Goal: Task Accomplishment & Management: Manage account settings

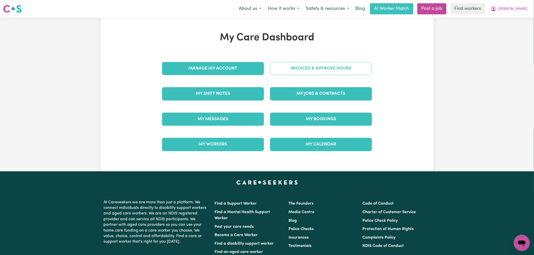
click at [310, 63] on link "Invoices & Approve Hours" at bounding box center [321, 68] width 102 height 13
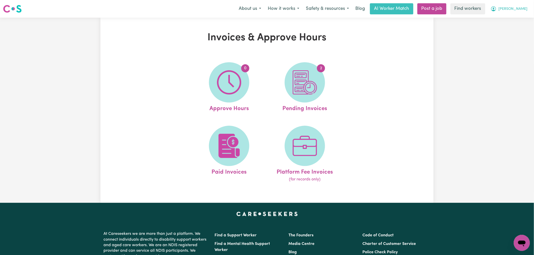
drag, startPoint x: 517, startPoint y: 8, endPoint x: 517, endPoint y: 11, distance: 3.0
click at [517, 8] on span "[PERSON_NAME]" at bounding box center [513, 9] width 29 height 6
click at [515, 20] on link "My Dashboard" at bounding box center [511, 20] width 40 height 10
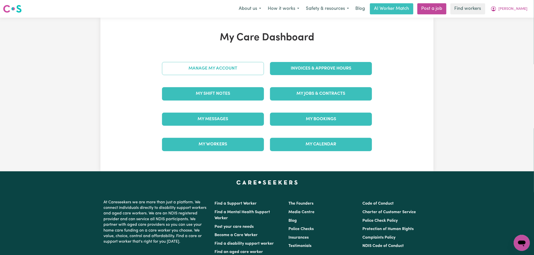
click at [213, 73] on link "Manage My Account" at bounding box center [213, 68] width 102 height 13
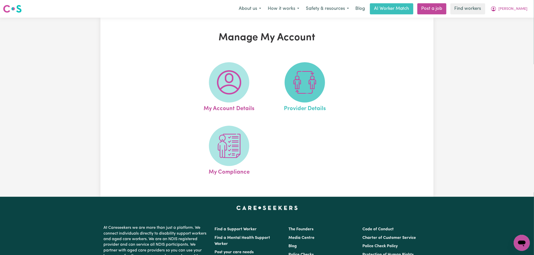
click at [302, 84] on img at bounding box center [305, 82] width 24 height 24
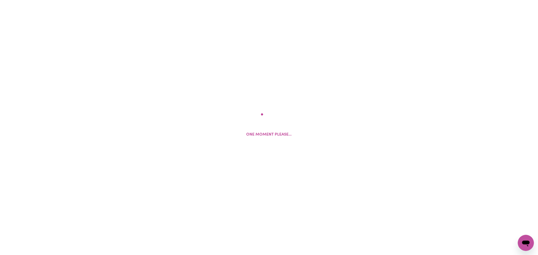
select select "NDIS_FUNDING_PLAN_MANAGED"
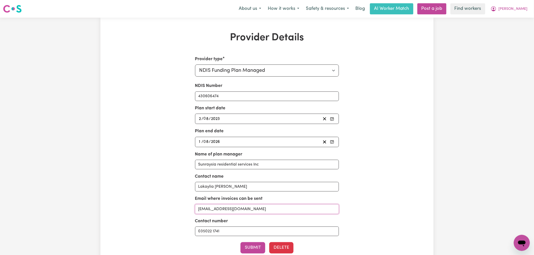
drag, startPoint x: 243, startPoint y: 212, endPoint x: 209, endPoint y: 212, distance: 33.6
click at [209, 212] on input "ndis@srsinc.com.au" at bounding box center [267, 210] width 144 height 10
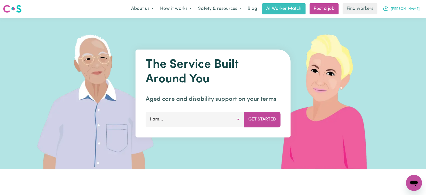
click at [414, 11] on span "[PERSON_NAME]" at bounding box center [405, 9] width 29 height 6
drag, startPoint x: 405, startPoint y: 32, endPoint x: 415, endPoint y: 16, distance: 18.6
click at [405, 32] on link "Logout" at bounding box center [403, 29] width 40 height 10
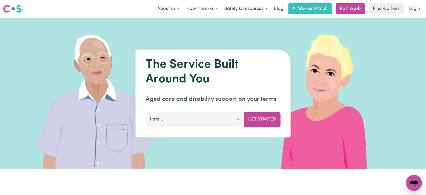
click at [413, 9] on link "Login" at bounding box center [414, 8] width 17 height 11
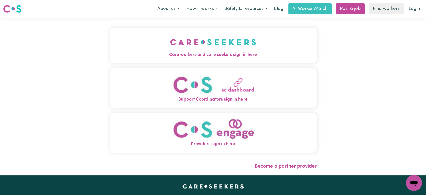
click at [204, 51] on img "Care workers and care seekers sign in here" at bounding box center [213, 42] width 86 height 19
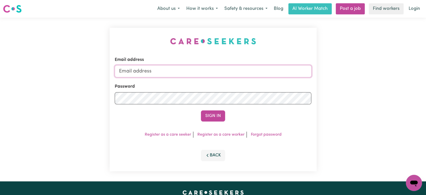
type input "[PERSON_NAME][EMAIL_ADDRESS][DOMAIN_NAME]"
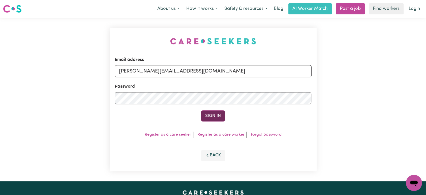
click at [216, 110] on button "Sign In" at bounding box center [213, 115] width 24 height 11
